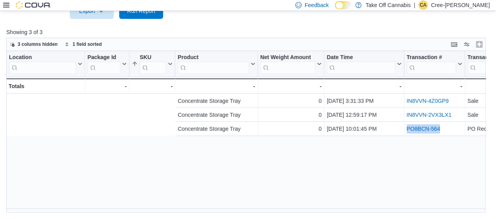
scroll to position [0, 264]
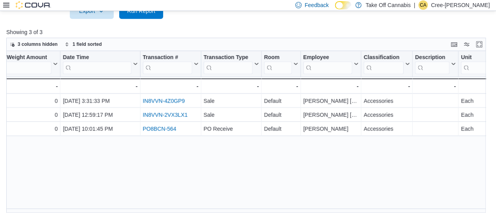
click at [466, 7] on p "Cree-[PERSON_NAME]" at bounding box center [460, 4] width 59 height 9
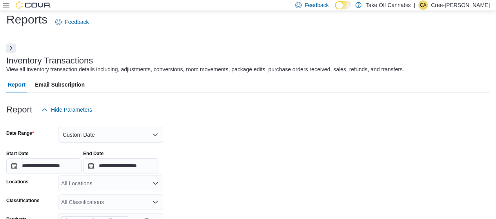
scroll to position [0, 0]
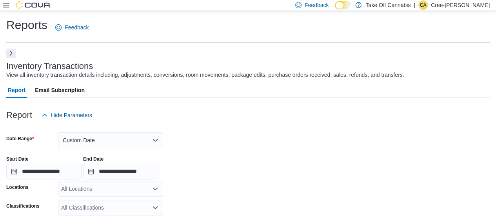
click at [11, 54] on button "Next" at bounding box center [10, 53] width 9 height 9
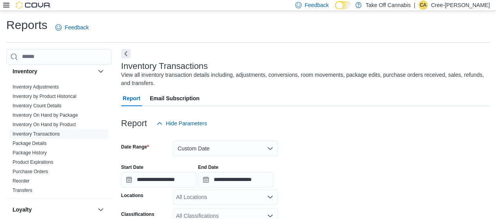
scroll to position [235, 0]
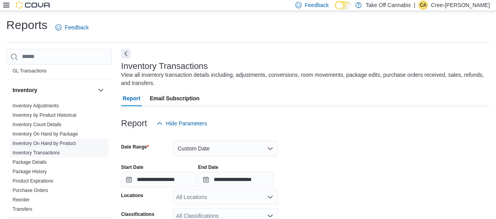
click at [62, 142] on link "Inventory On Hand by Product" at bounding box center [44, 143] width 63 height 5
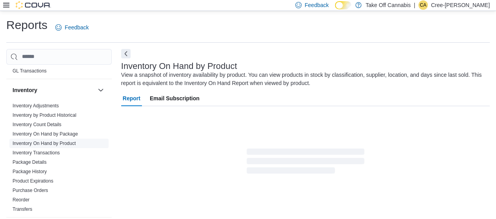
click at [65, 133] on ul "Inventory Adjustments Inventory by Product Historical Inventory Count Details I…" at bounding box center [58, 157] width 99 height 113
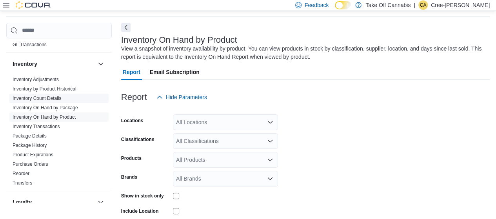
click at [68, 102] on span "Inventory Count Details" at bounding box center [58, 98] width 99 height 9
click at [68, 105] on link "Inventory On Hand by Package" at bounding box center [45, 107] width 65 height 5
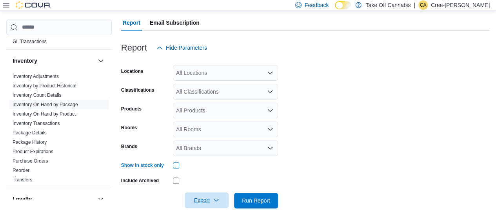
scroll to position [89, 0]
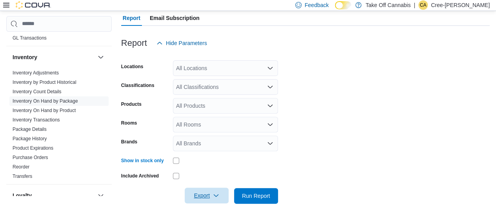
click at [217, 196] on icon "button" at bounding box center [216, 195] width 5 height 2
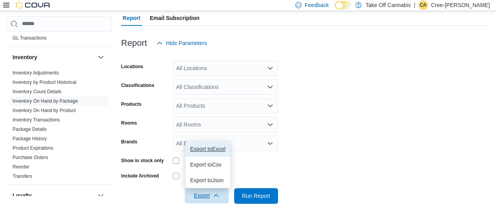
click at [211, 149] on span "Export to Excel" at bounding box center [207, 149] width 35 height 6
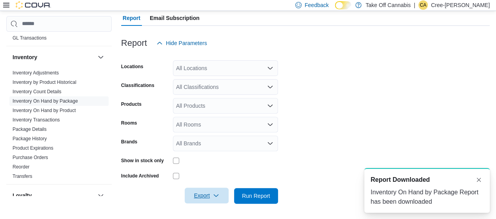
scroll to position [0, 0]
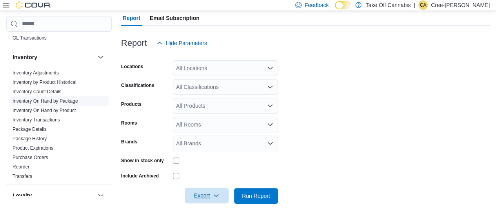
click at [63, 98] on link "Inventory On Hand by Package" at bounding box center [45, 100] width 65 height 5
click at [65, 109] on link "Inventory On Hand by Product" at bounding box center [44, 110] width 63 height 5
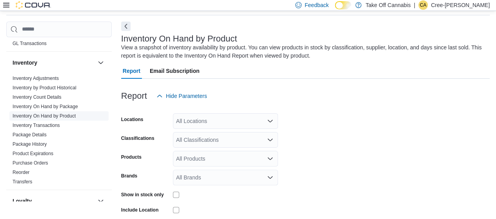
scroll to position [26, 0]
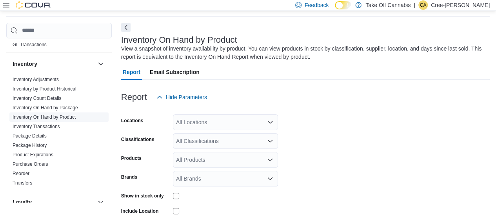
click at [65, 118] on link "Inventory On Hand by Product" at bounding box center [44, 116] width 63 height 5
click at [185, 138] on div "All Classifications" at bounding box center [225, 141] width 105 height 16
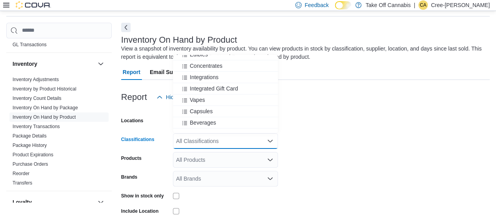
scroll to position [200, 0]
click at [211, 108] on span "Accessories" at bounding box center [204, 110] width 29 height 8
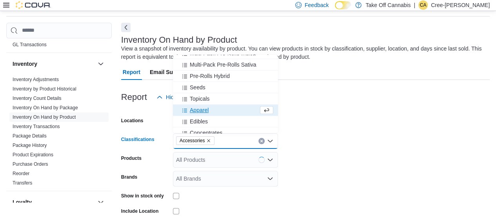
click at [211, 110] on div "Apparel" at bounding box center [218, 110] width 81 height 8
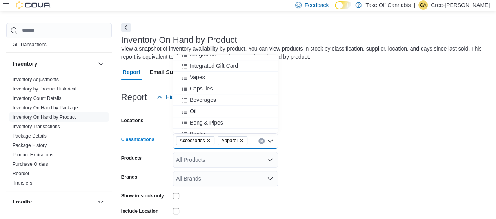
scroll to position [318, 0]
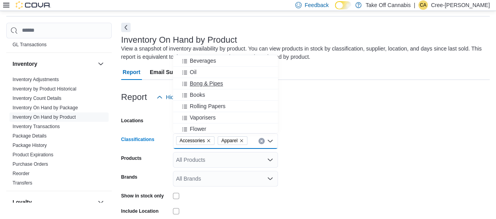
click at [210, 84] on span "Bong & Pipes" at bounding box center [206, 84] width 33 height 8
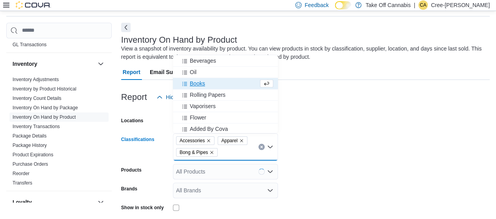
click at [202, 85] on span "Books" at bounding box center [197, 84] width 15 height 8
click at [209, 86] on span "Rolling Papers" at bounding box center [208, 84] width 36 height 8
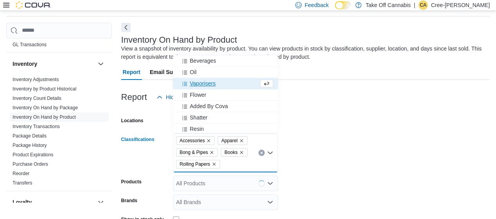
click at [207, 85] on span "Vaporisers" at bounding box center [203, 84] width 26 height 8
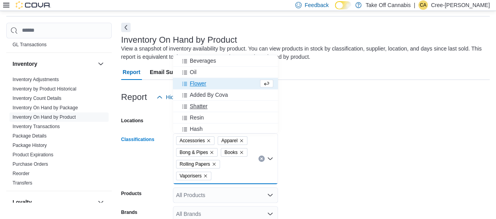
click at [205, 104] on span "Shatter" at bounding box center [199, 106] width 18 height 8
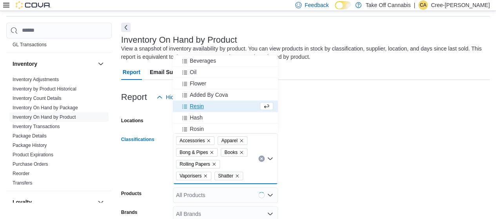
click at [238, 174] on icon "Remove Shatter from selection in this group" at bounding box center [237, 176] width 5 height 5
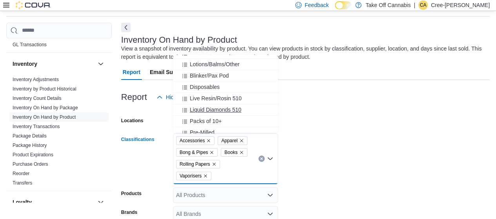
scroll to position [524, 0]
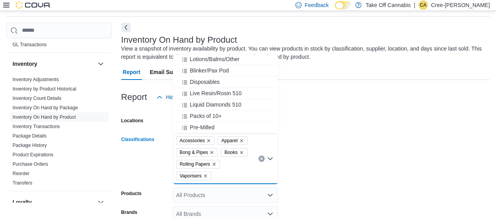
click at [327, 156] on form "Locations All Locations Classifications Accessories Apparel Bong & Pipes Books …" at bounding box center [305, 205] width 368 height 200
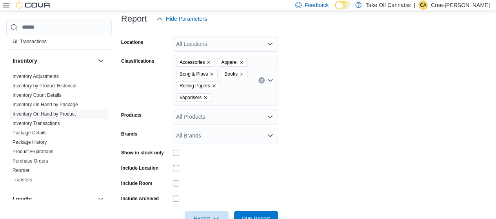
scroll to position [127, 0]
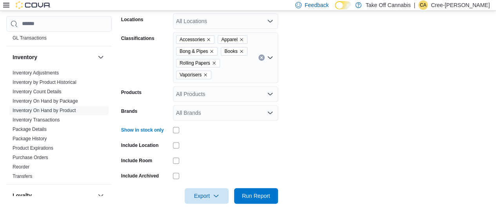
click at [176, 148] on div at bounding box center [225, 145] width 105 height 12
click at [211, 199] on span "Export" at bounding box center [206, 196] width 34 height 16
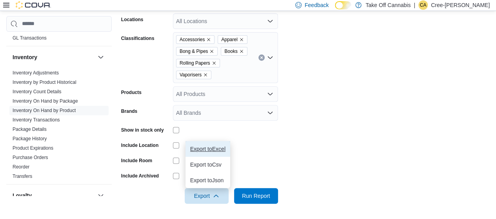
drag, startPoint x: 214, startPoint y: 147, endPoint x: 218, endPoint y: 149, distance: 4.2
click at [214, 147] on span "Export to Excel" at bounding box center [207, 149] width 35 height 6
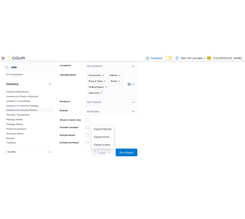
scroll to position [0, 0]
